Goal: Information Seeking & Learning: Learn about a topic

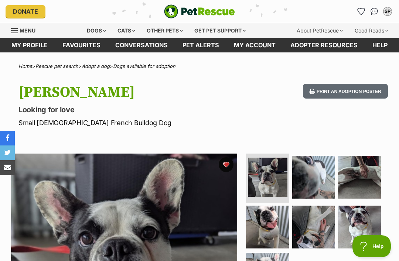
click at [375, 10] on img "Conversations" at bounding box center [375, 11] width 8 height 7
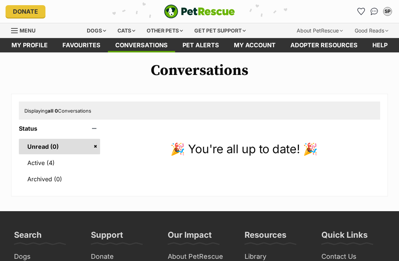
click at [45, 163] on link "Active (4)" at bounding box center [59, 163] width 81 height 16
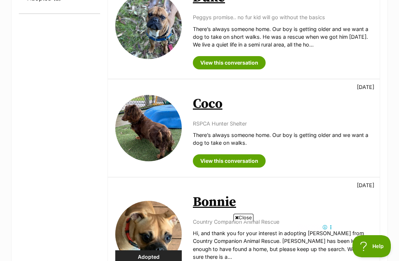
scroll to position [261, 0]
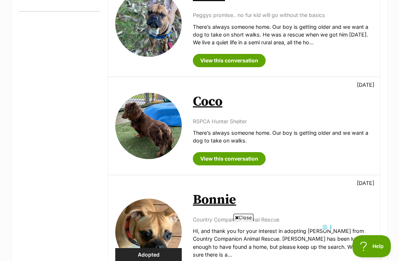
click at [230, 155] on link "View this conversation" at bounding box center [229, 158] width 73 height 13
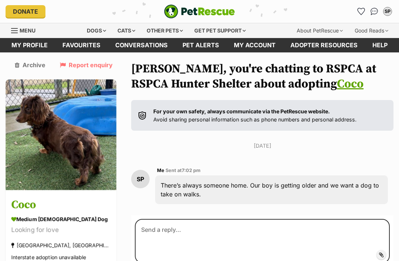
click at [373, 11] on img "Conversations" at bounding box center [375, 11] width 8 height 7
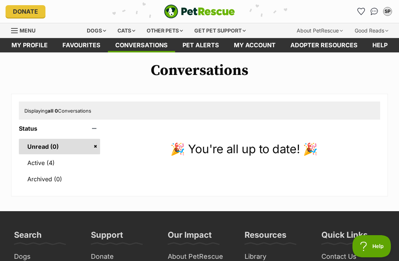
click at [45, 167] on link "Active (4)" at bounding box center [59, 163] width 81 height 16
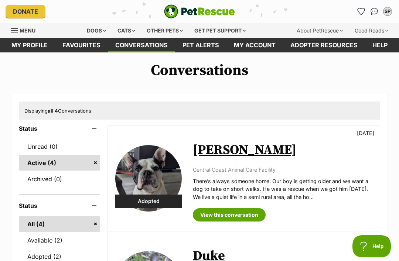
click at [359, 12] on icon "Favourites" at bounding box center [361, 11] width 7 height 7
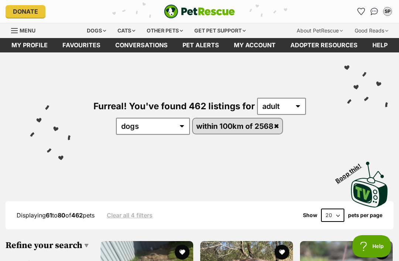
click at [277, 126] on link "within 100km of 2568" at bounding box center [238, 126] width 90 height 15
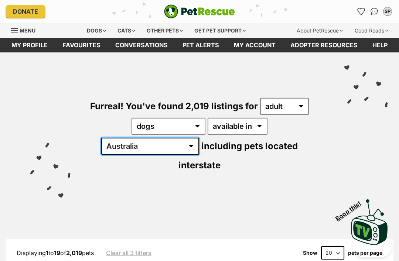
click at [199, 138] on select "[GEOGRAPHIC_DATA] [GEOGRAPHIC_DATA] [GEOGRAPHIC_DATA] [GEOGRAPHIC_DATA] [GEOGRA…" at bounding box center [150, 146] width 98 height 17
select select "[GEOGRAPHIC_DATA]"
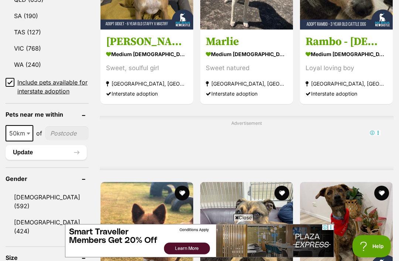
scroll to position [524, 0]
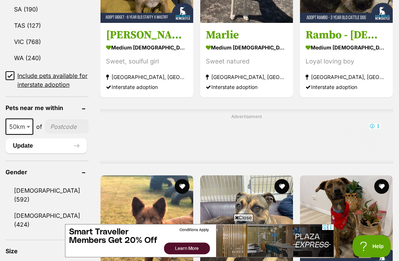
click at [20, 132] on span "50km" at bounding box center [19, 127] width 26 height 10
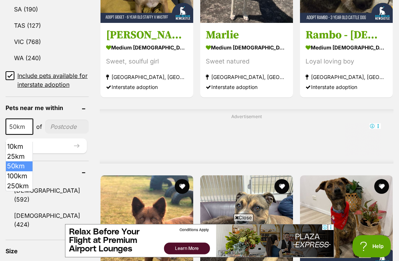
select select "100"
click at [56, 134] on input"] "postcode" at bounding box center [68, 127] width 41 height 14
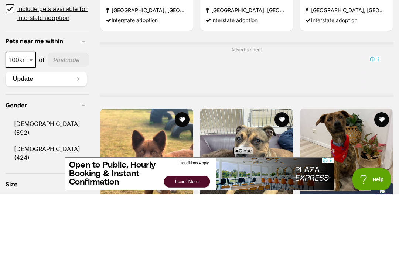
type input"] "2568"
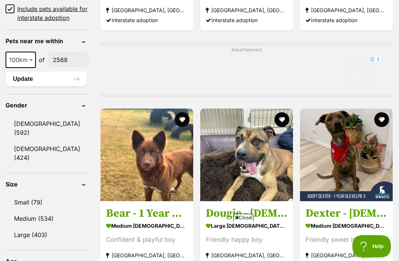
scroll to position [0, 0]
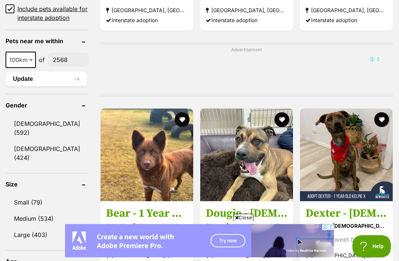
click at [27, 195] on link "Small (79)" at bounding box center [47, 203] width 83 height 16
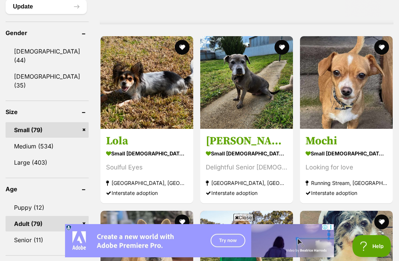
scroll to position [663, 0]
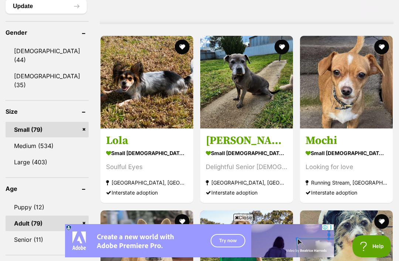
click at [130, 102] on img at bounding box center [147, 82] width 93 height 93
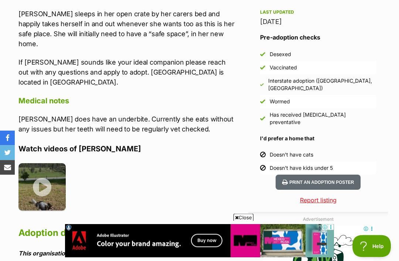
scroll to position [636, 0]
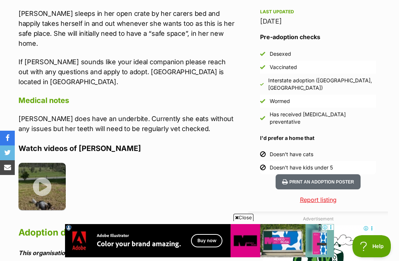
click at [44, 163] on img at bounding box center [41, 186] width 47 height 47
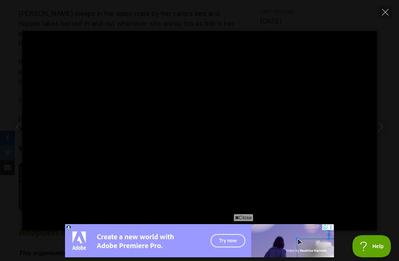
scroll to position [0, 0]
type input "100"
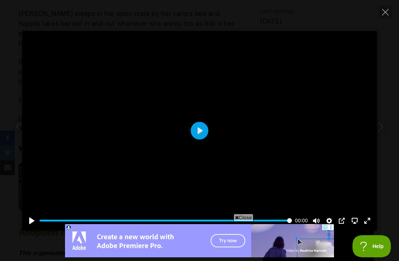
click at [384, 11] on icon "Close" at bounding box center [385, 12] width 7 height 7
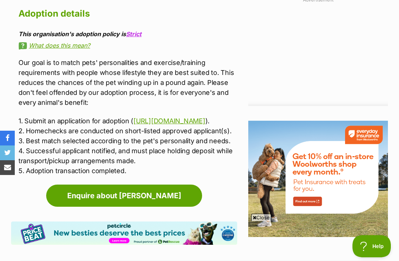
click at [185, 117] on link "https://bfpr.org.au/adopt-a-pet" at bounding box center [169, 121] width 72 height 8
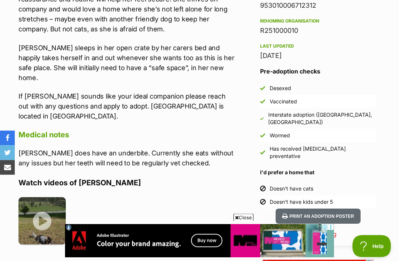
scroll to position [739, 0]
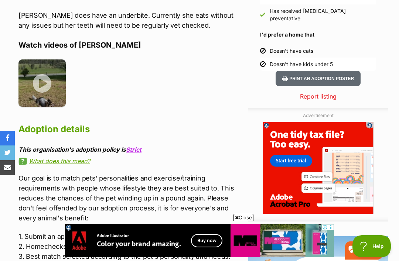
click at [188, 233] on link "https://bfpr.org.au/adopt-a-pet" at bounding box center [169, 237] width 72 height 8
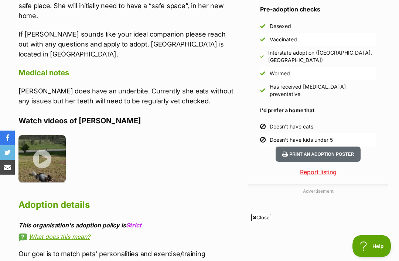
scroll to position [663, 0]
click at [44, 135] on img at bounding box center [41, 158] width 47 height 47
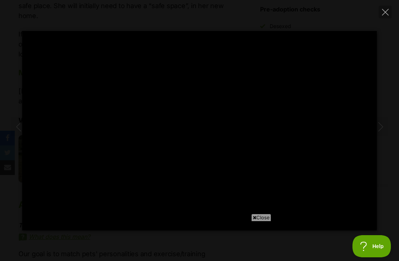
scroll to position [0, 0]
type input "100"
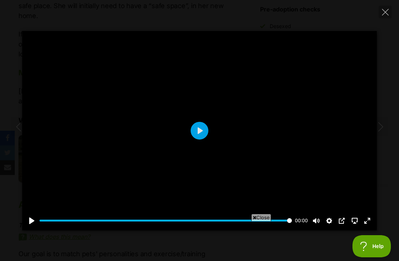
click at [382, 12] on icon "Close" at bounding box center [385, 12] width 7 height 7
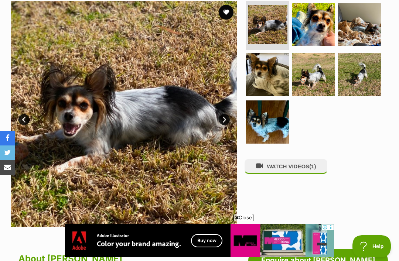
scroll to position [151, 0]
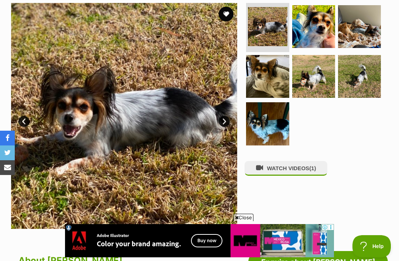
click at [268, 126] on img at bounding box center [267, 123] width 43 height 43
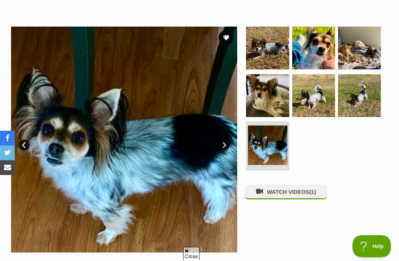
scroll to position [0, 0]
click at [271, 91] on img at bounding box center [267, 95] width 43 height 43
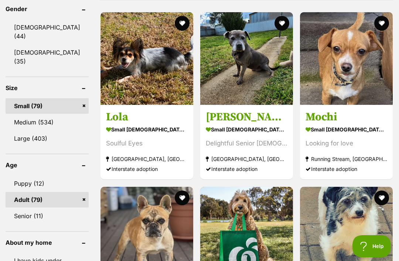
click at [243, 84] on img at bounding box center [246, 58] width 93 height 93
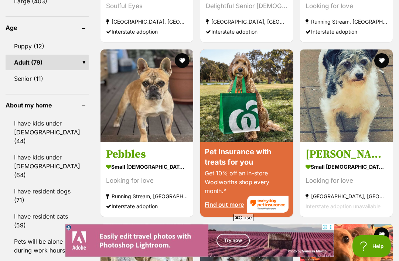
scroll to position [824, 0]
click at [353, 119] on img at bounding box center [346, 96] width 93 height 93
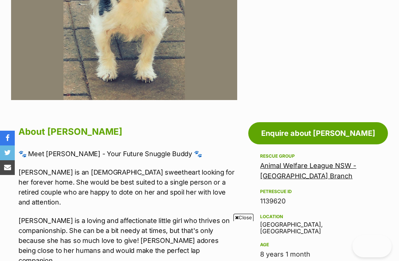
scroll to position [151, 0]
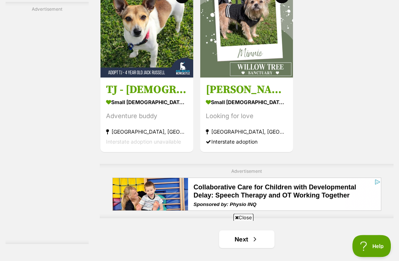
scroll to position [1477, 0]
click at [234, 78] on img at bounding box center [246, 31] width 93 height 93
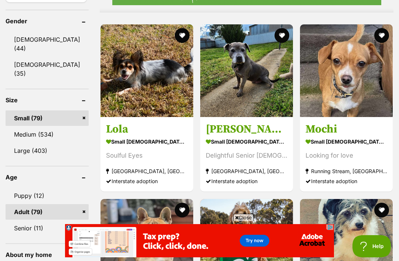
scroll to position [674, 0]
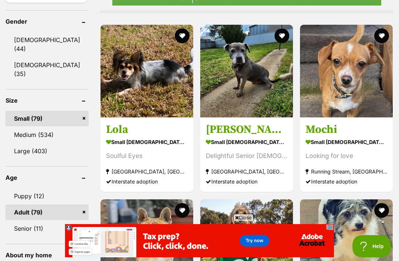
click at [61, 111] on link "Small (79)" at bounding box center [47, 119] width 83 height 16
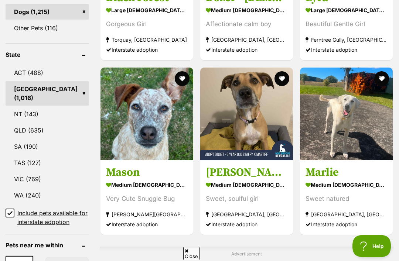
scroll to position [455, 0]
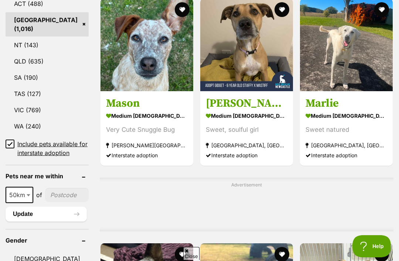
click at [28, 201] on span at bounding box center [28, 195] width 7 height 16
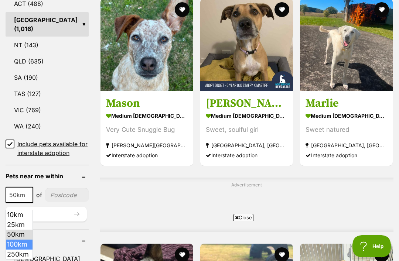
select select "100"
click at [58, 200] on input"] "postcode" at bounding box center [68, 195] width 41 height 14
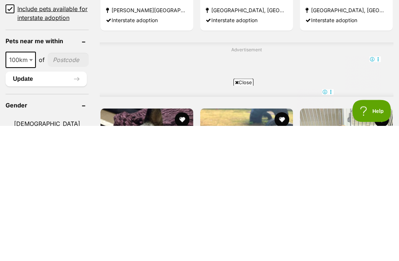
scroll to position [0, 0]
type input"] "2568"
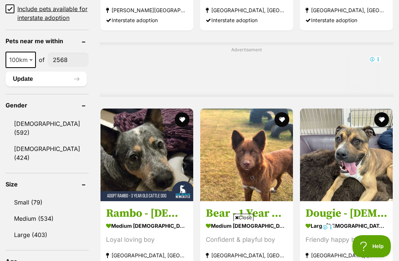
click at [52, 86] on button "Update" at bounding box center [46, 79] width 81 height 15
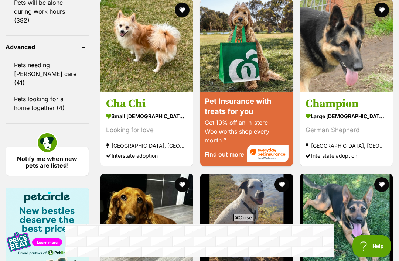
scroll to position [855, 0]
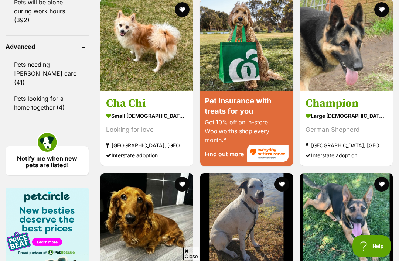
click at [149, 69] on img at bounding box center [147, 45] width 93 height 93
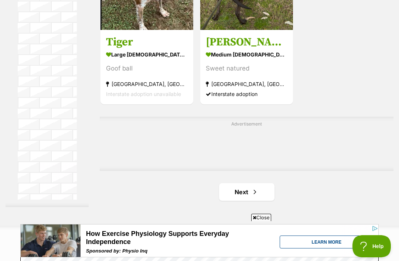
scroll to position [0, 0]
click at [253, 197] on span "Next page" at bounding box center [254, 192] width 7 height 9
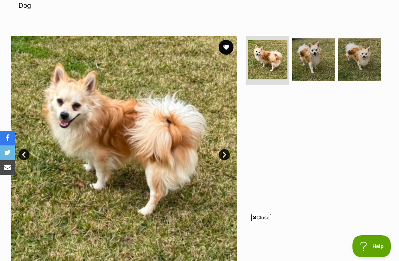
scroll to position [130, 0]
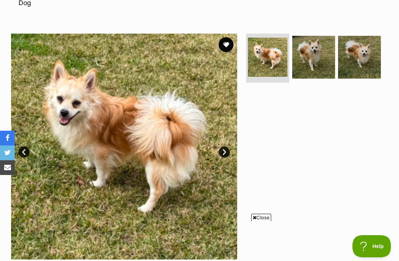
click at [316, 47] on img at bounding box center [313, 57] width 43 height 43
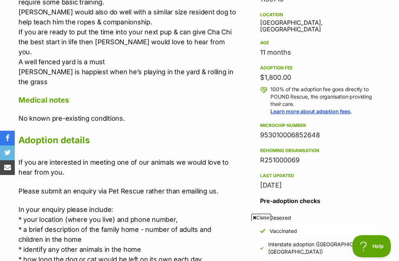
scroll to position [481, 0]
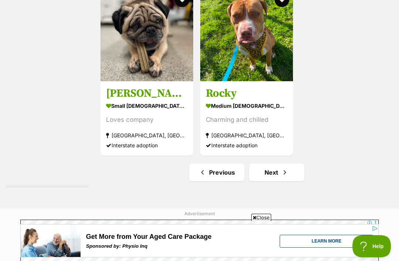
click at [275, 181] on link "Next" at bounding box center [276, 173] width 55 height 18
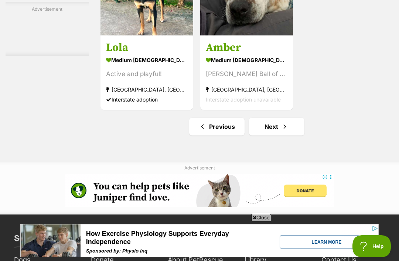
scroll to position [1672, 0]
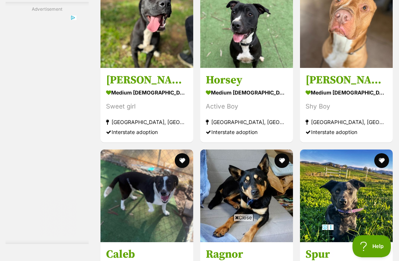
scroll to position [1195, 0]
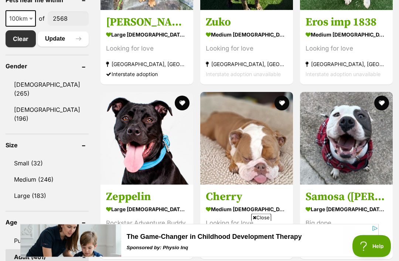
scroll to position [421, 0]
click at [33, 110] on link "[DEMOGRAPHIC_DATA] (196)" at bounding box center [47, 114] width 83 height 24
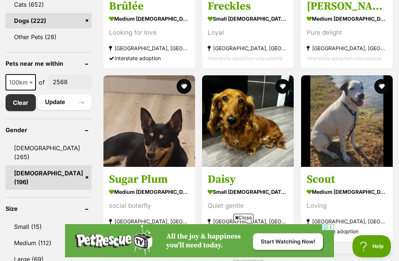
scroll to position [374, 0]
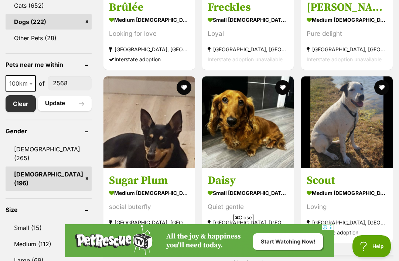
click at [245, 104] on img at bounding box center [248, 122] width 92 height 92
click at [247, 102] on img at bounding box center [248, 122] width 92 height 92
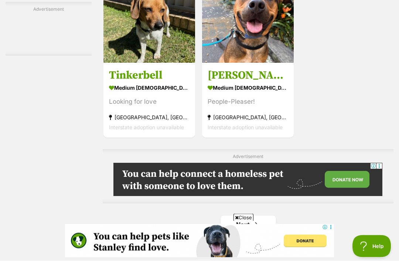
scroll to position [1482, 0]
click at [260, 227] on link "Next" at bounding box center [248, 225] width 55 height 18
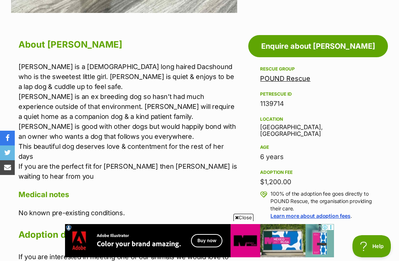
scroll to position [368, 0]
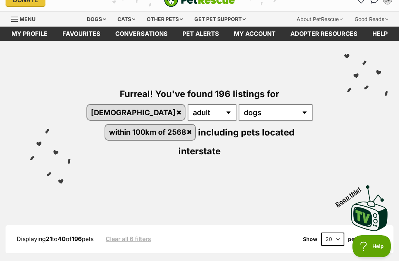
scroll to position [11, 0]
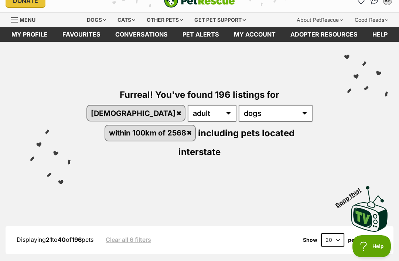
click at [341, 155] on div "Furreal! You've found 196 listings for female any age puppy adult senior any ty…" at bounding box center [199, 111] width 377 height 138
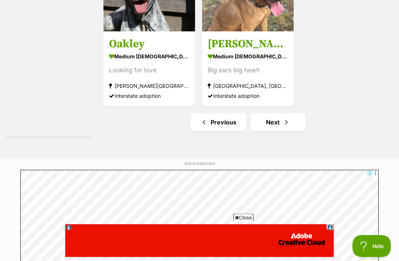
scroll to position [1584, 0]
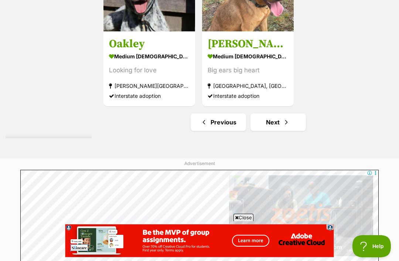
click at [283, 127] on span "Next page" at bounding box center [286, 122] width 7 height 9
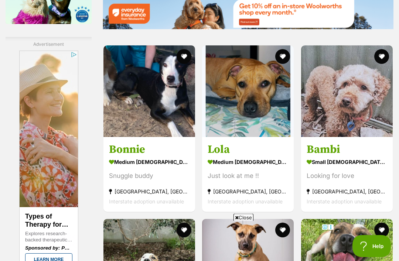
scroll to position [1139, 0]
click at [351, 108] on img at bounding box center [347, 91] width 92 height 92
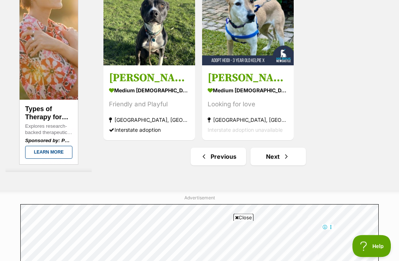
scroll to position [1629, 0]
click at [283, 161] on span "Next page" at bounding box center [286, 156] width 7 height 9
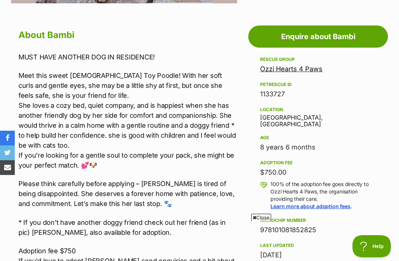
scroll to position [377, 0]
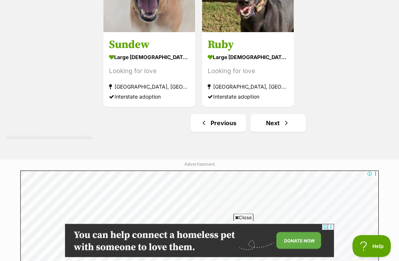
scroll to position [1589, 0]
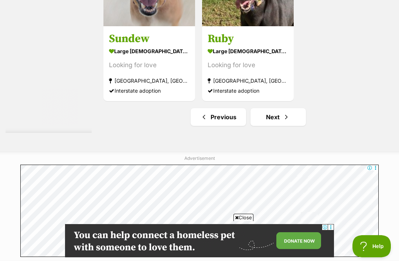
click at [289, 124] on link "Next" at bounding box center [278, 117] width 55 height 18
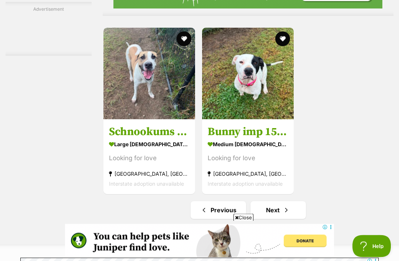
scroll to position [1496, 0]
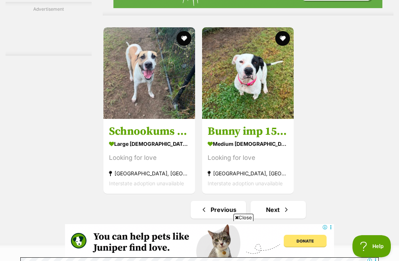
click at [273, 212] on link "Next" at bounding box center [278, 210] width 55 height 18
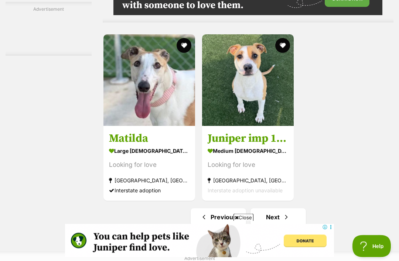
scroll to position [1568, 0]
click at [276, 226] on link "Next" at bounding box center [278, 217] width 55 height 18
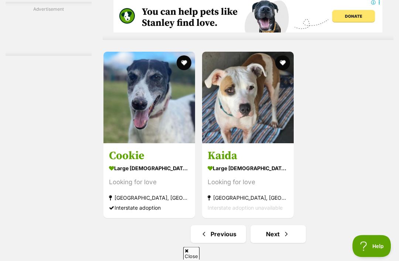
scroll to position [1473, 0]
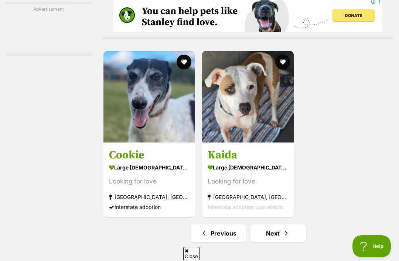
click at [277, 237] on link "Next" at bounding box center [278, 234] width 55 height 18
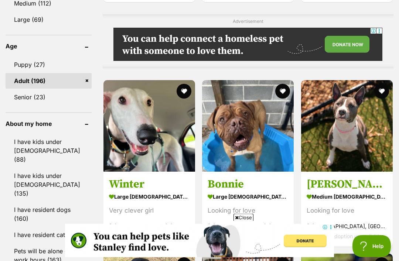
scroll to position [614, 0]
click at [153, 129] on img at bounding box center [149, 126] width 92 height 92
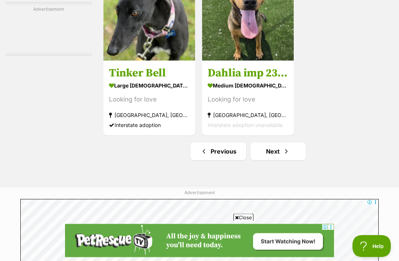
scroll to position [1560, 0]
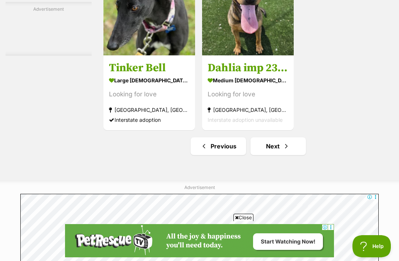
click at [283, 147] on span "Next page" at bounding box center [286, 146] width 7 height 9
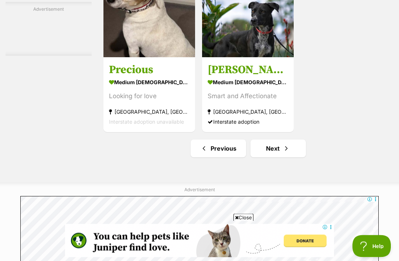
scroll to position [1637, 0]
click at [283, 151] on span "Next page" at bounding box center [286, 148] width 7 height 9
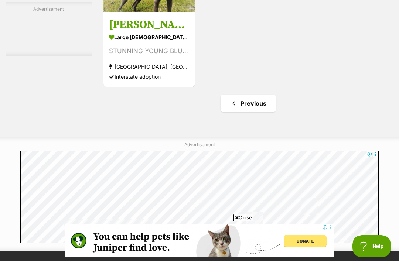
scroll to position [1360, 0]
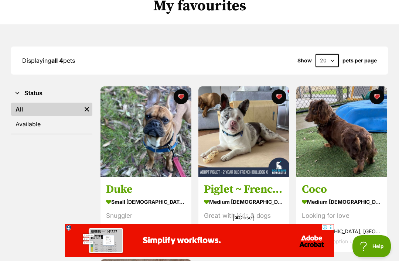
scroll to position [64, 0]
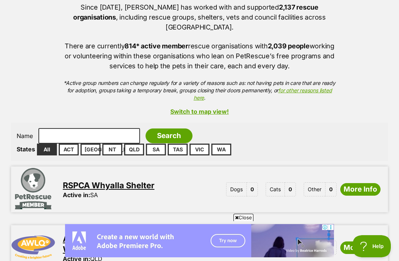
click at [89, 144] on link "[GEOGRAPHIC_DATA]" at bounding box center [91, 150] width 20 height 12
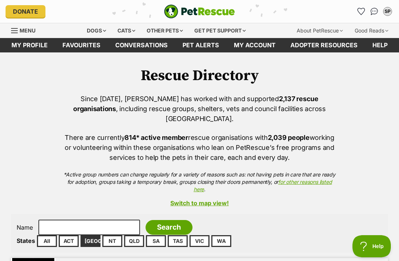
click at [71, 235] on link "ACT" at bounding box center [69, 241] width 20 height 12
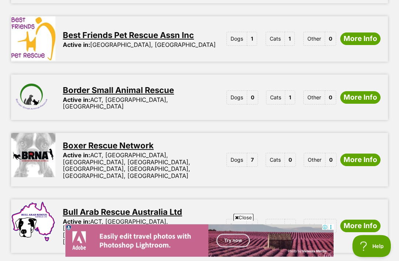
scroll to position [964, 0]
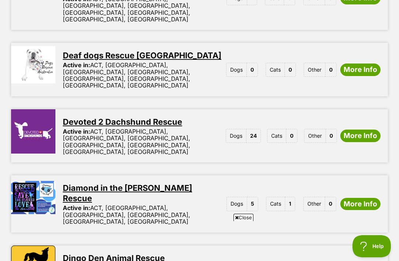
click at [361, 198] on link "More Info" at bounding box center [360, 204] width 40 height 13
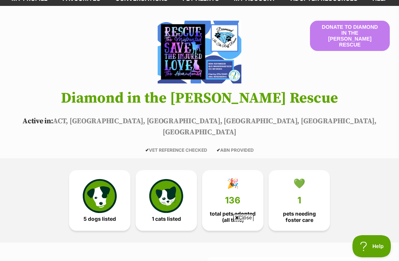
scroll to position [46, 0]
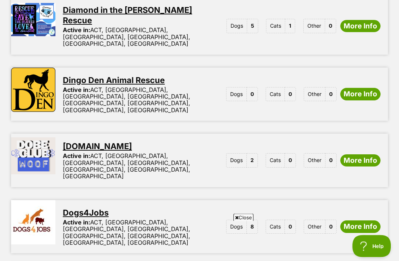
scroll to position [1002, 0]
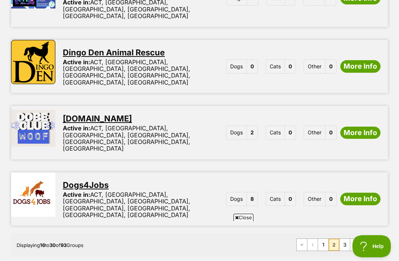
click at [343, 239] on link "3" at bounding box center [345, 245] width 10 height 12
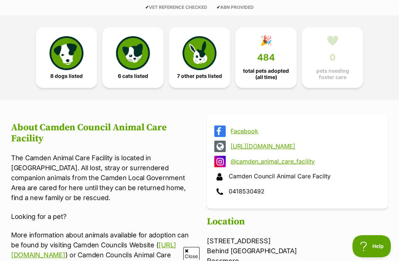
click at [67, 46] on img at bounding box center [67, 53] width 34 height 34
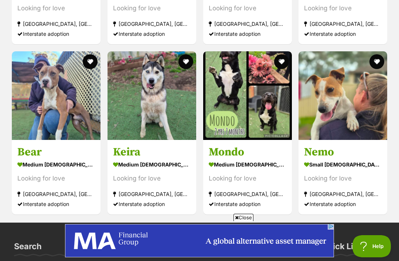
scroll to position [1026, 0]
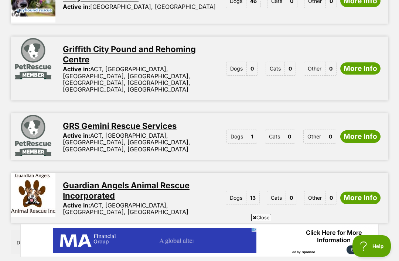
scroll to position [953, 0]
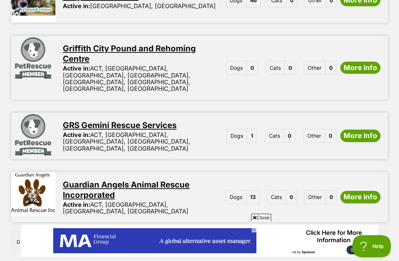
click at [362, 191] on link "More Info" at bounding box center [360, 197] width 40 height 13
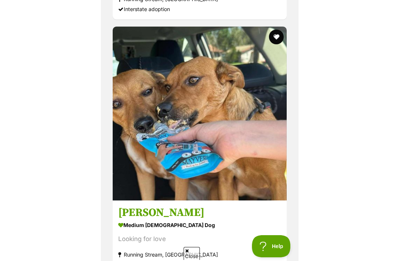
scroll to position [1591, 0]
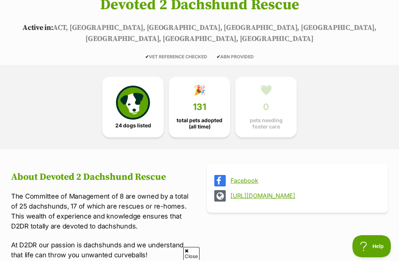
click at [132, 98] on img at bounding box center [133, 103] width 34 height 34
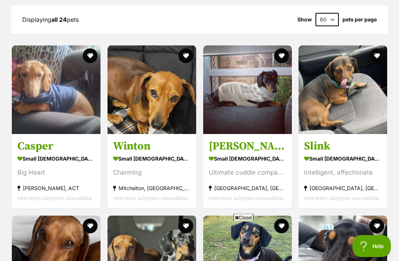
scroll to position [718, 0]
click at [57, 82] on img at bounding box center [56, 89] width 89 height 89
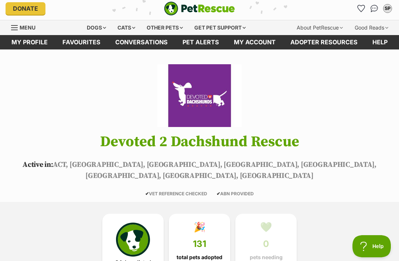
scroll to position [0, 0]
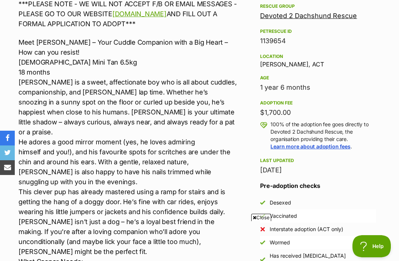
scroll to position [430, 0]
